Goal: Task Accomplishment & Management: Complete application form

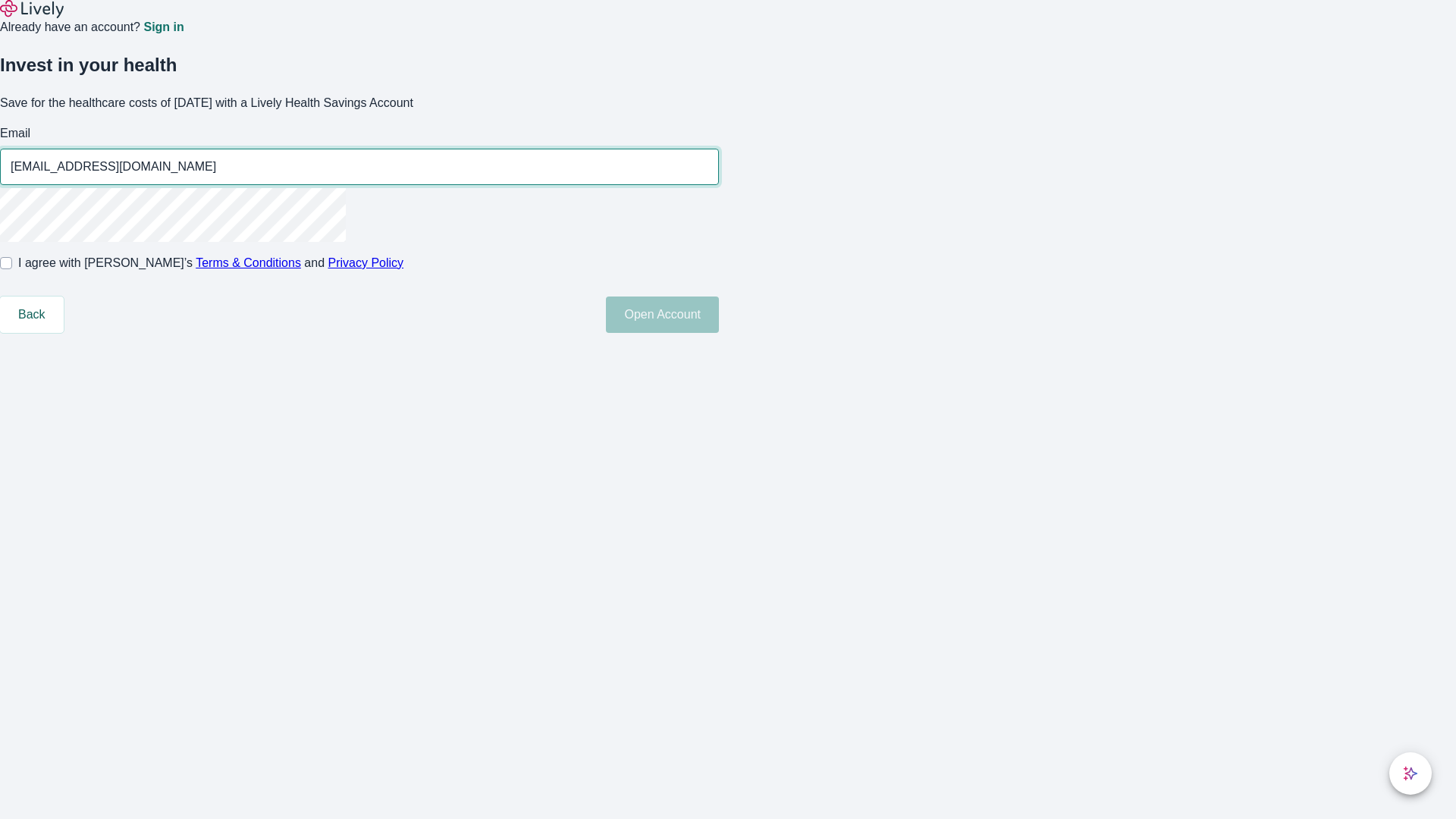
type input "[EMAIL_ADDRESS][DOMAIN_NAME]"
click at [12, 269] on input "I agree with Lively’s Terms & Conditions and Privacy Policy" at bounding box center [5, 262] width 12 height 12
checkbox input "true"
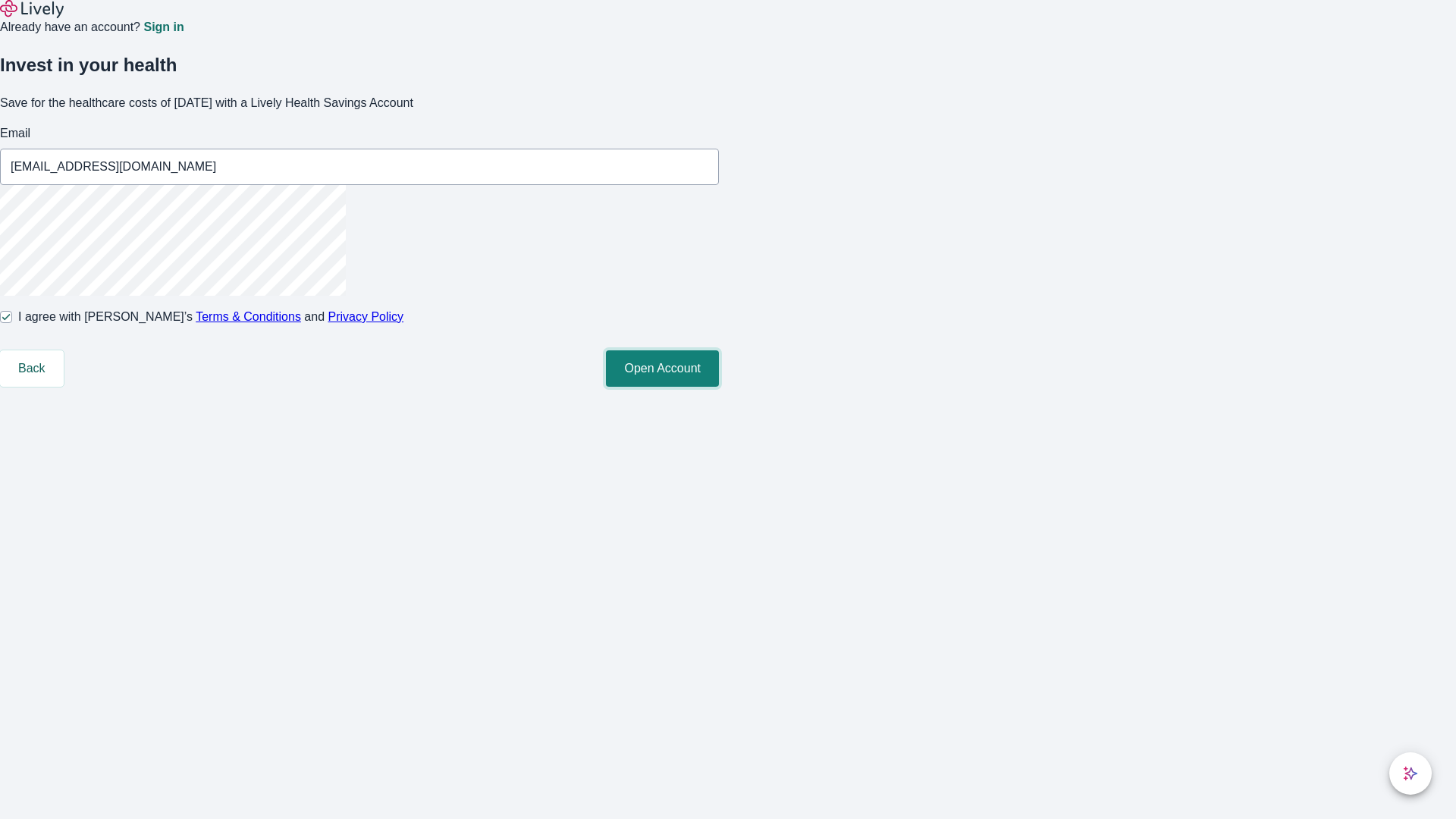
click at [719, 386] on button "Open Account" at bounding box center [662, 368] width 113 height 36
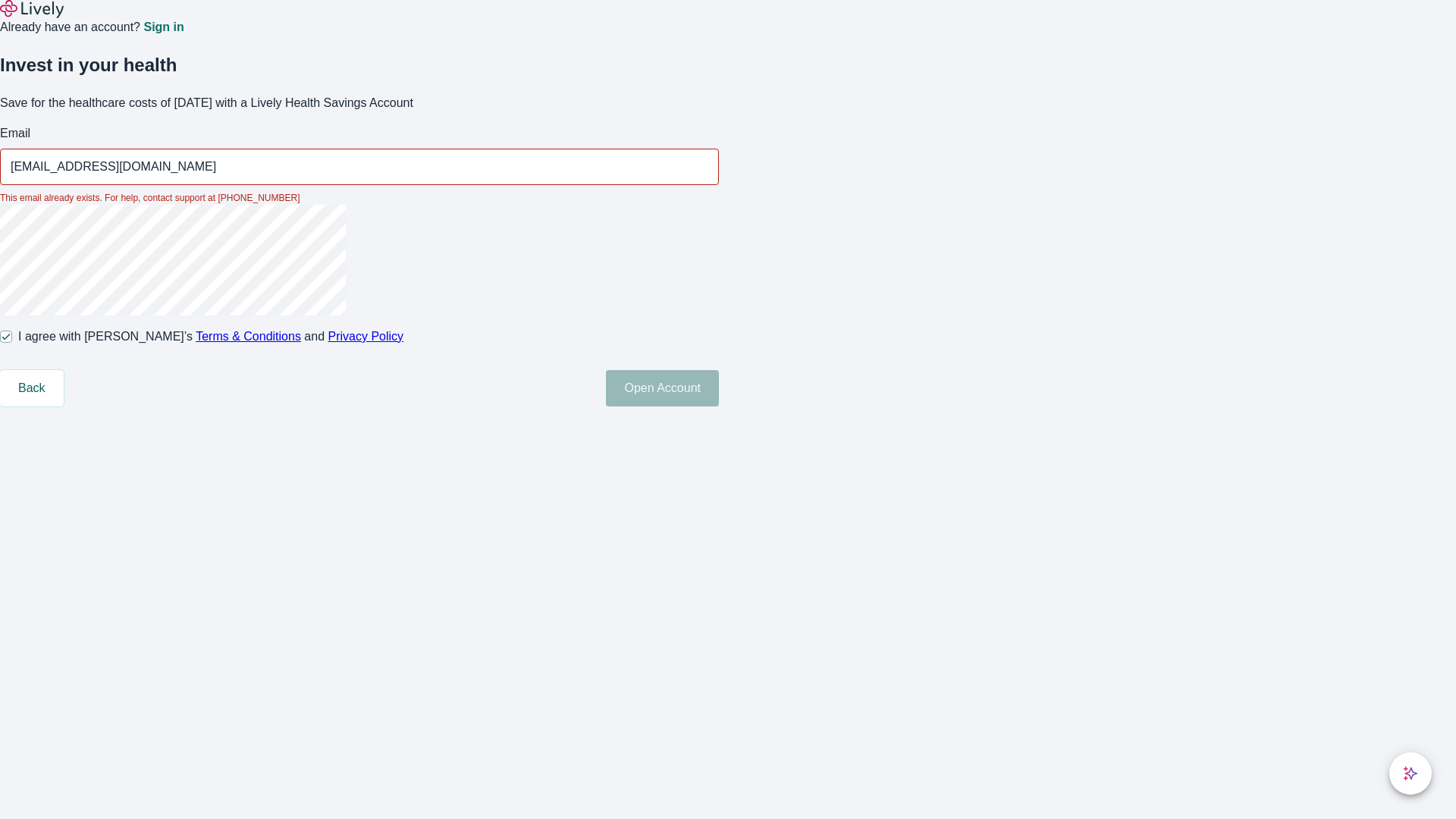
type input "[EMAIL_ADDRESS][DOMAIN_NAME]"
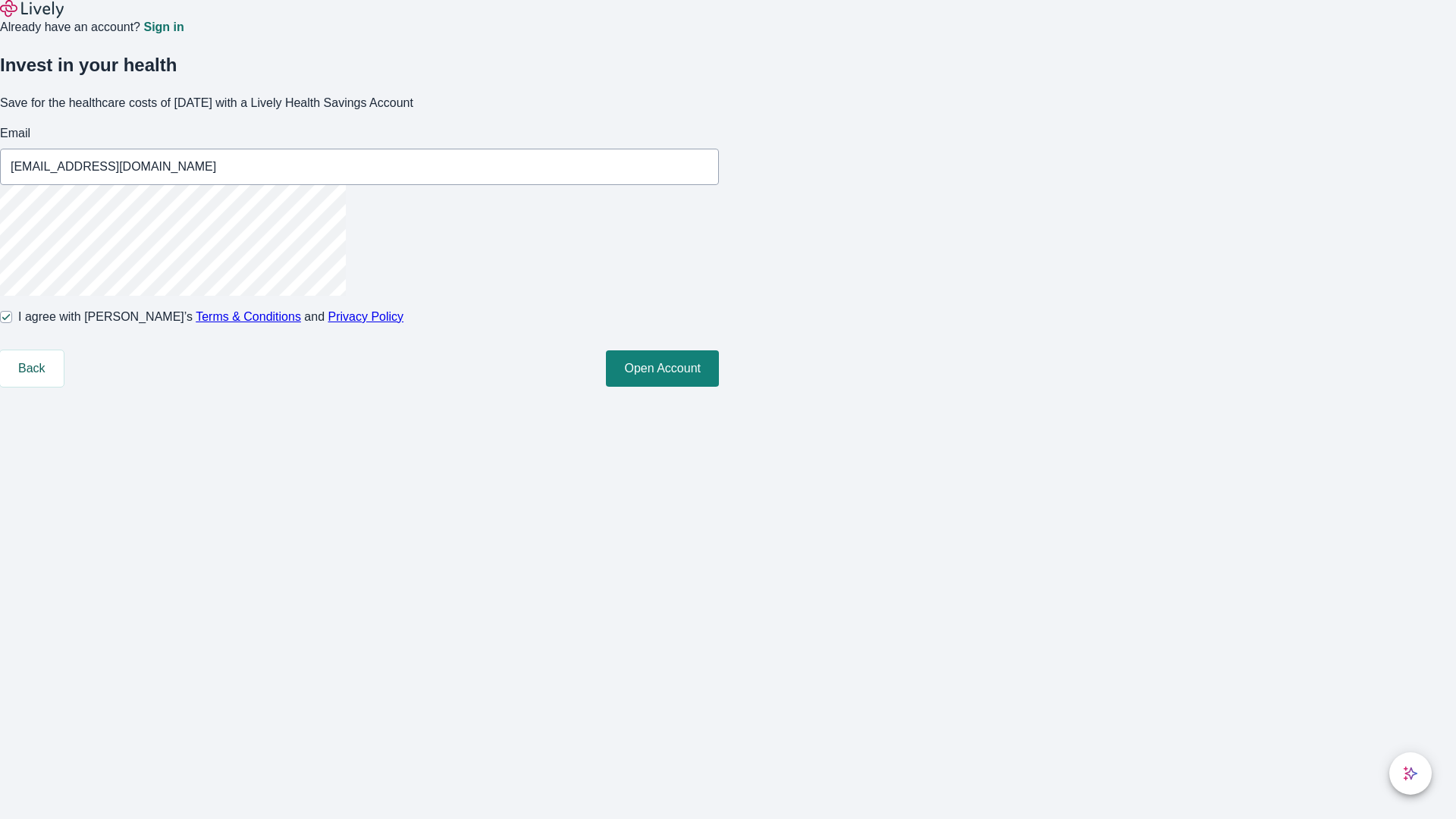
click at [12, 323] on input "I agree with Lively’s Terms & Conditions and Privacy Policy" at bounding box center [5, 316] width 12 height 12
checkbox input "false"
type input "[EMAIL_ADDRESS][DOMAIN_NAME]"
click at [12, 323] on input "I agree with Lively’s Terms & Conditions and Privacy Policy" at bounding box center [5, 316] width 12 height 12
checkbox input "true"
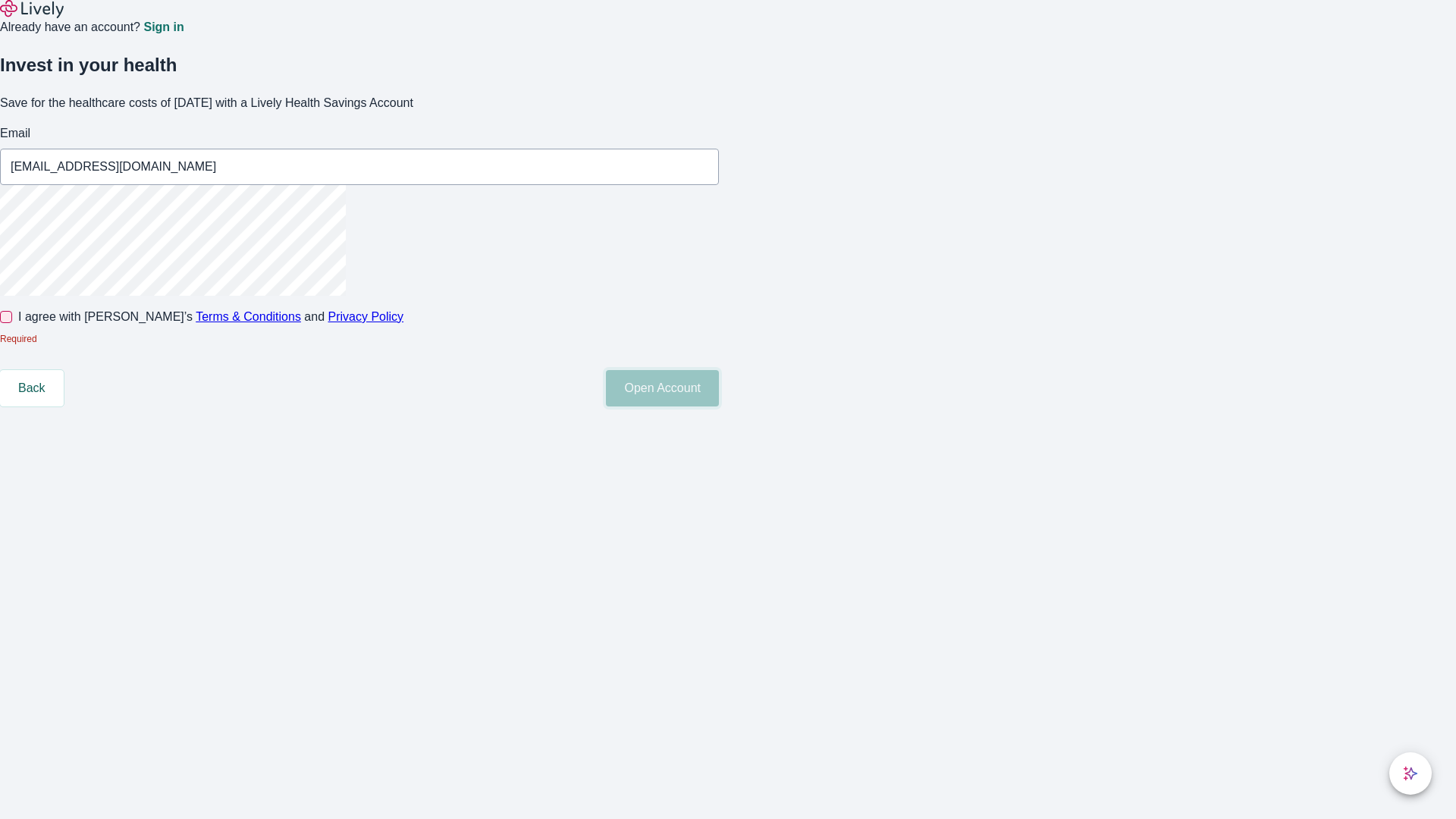
click at [719, 406] on button "Open Account" at bounding box center [662, 388] width 113 height 36
